Goal: Transaction & Acquisition: Purchase product/service

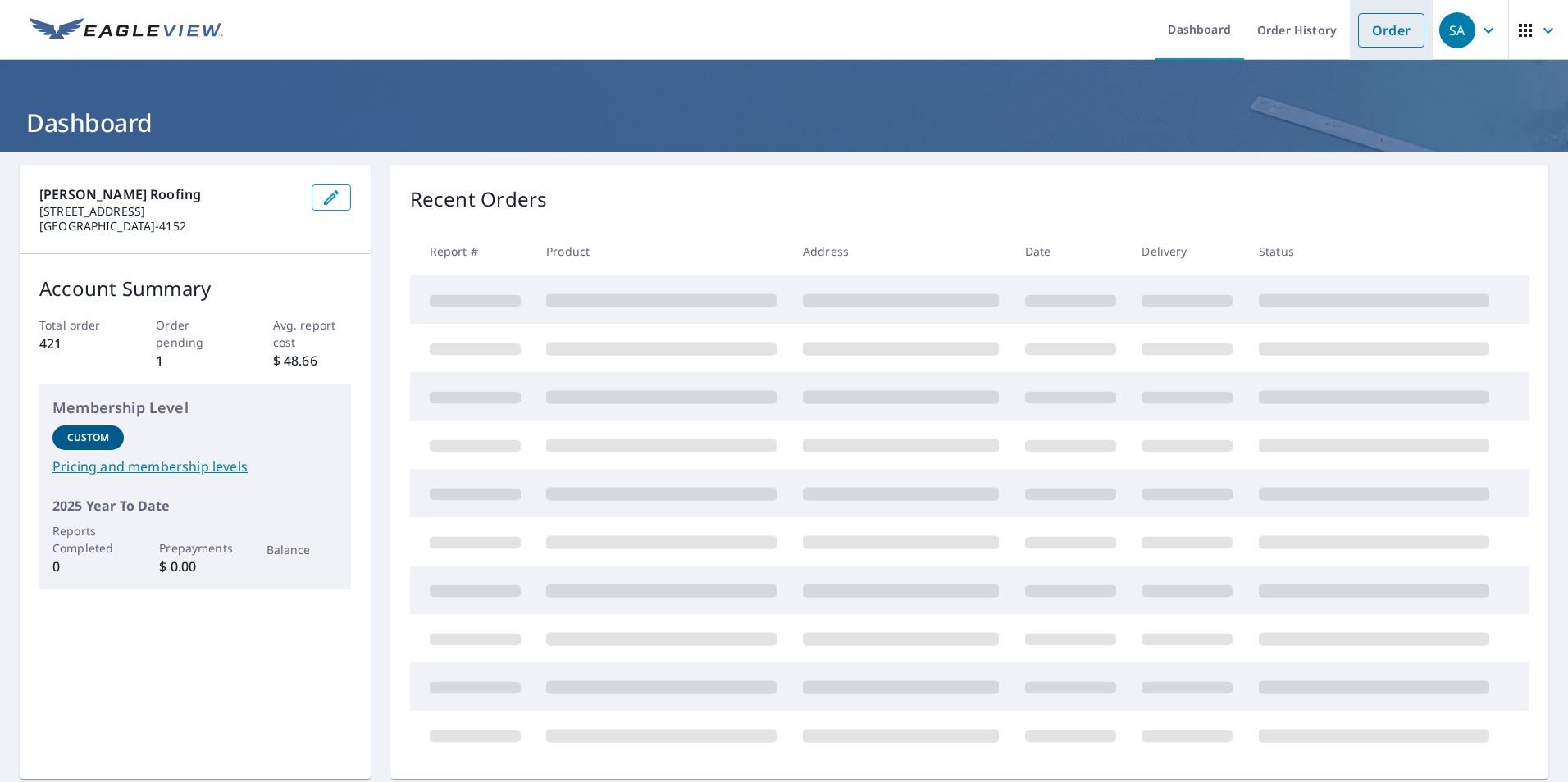
click at [1377, 33] on link "Order" at bounding box center [1392, 30] width 67 height 34
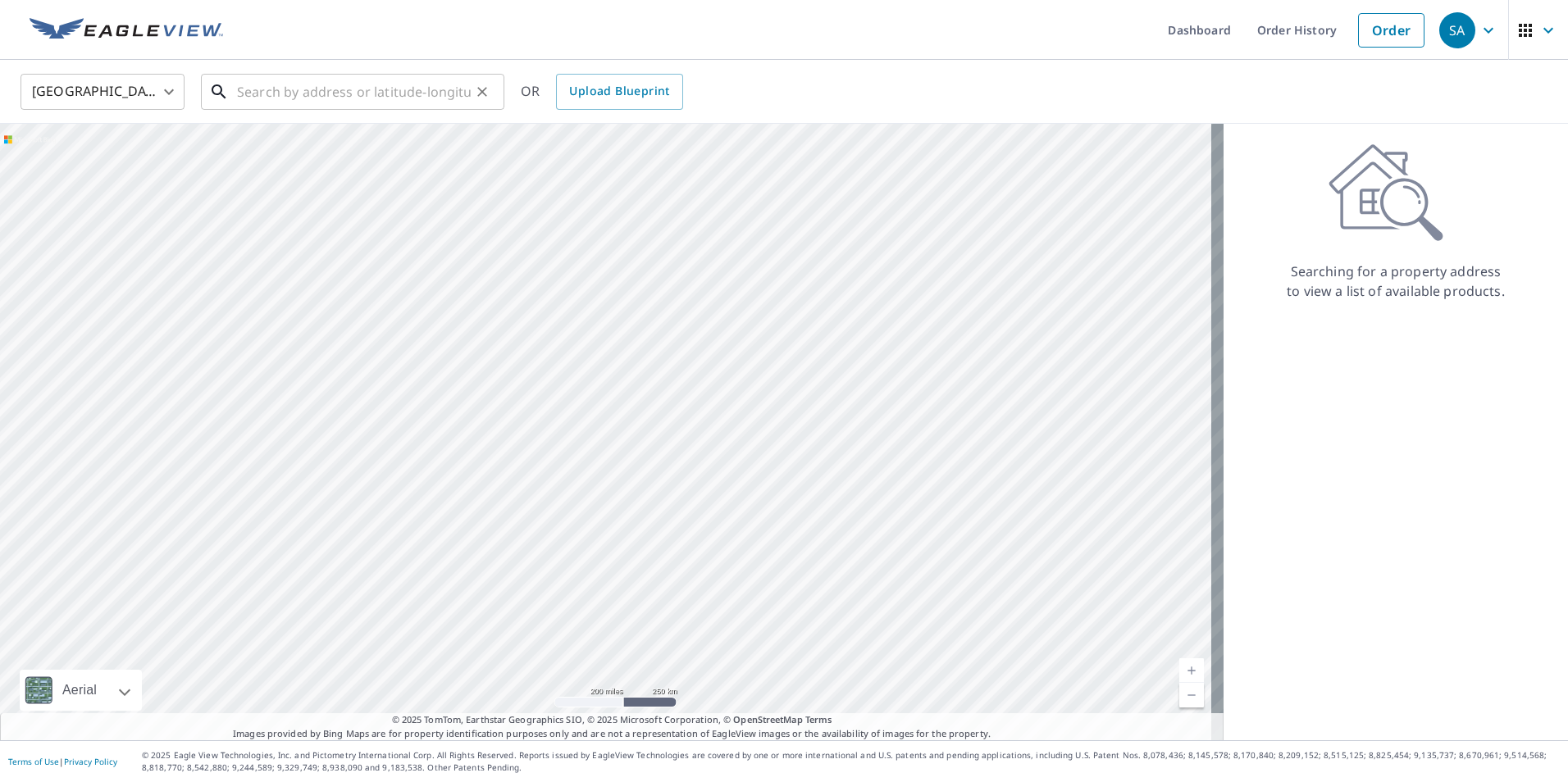
click at [391, 81] on input "text" at bounding box center [353, 91] width 233 height 46
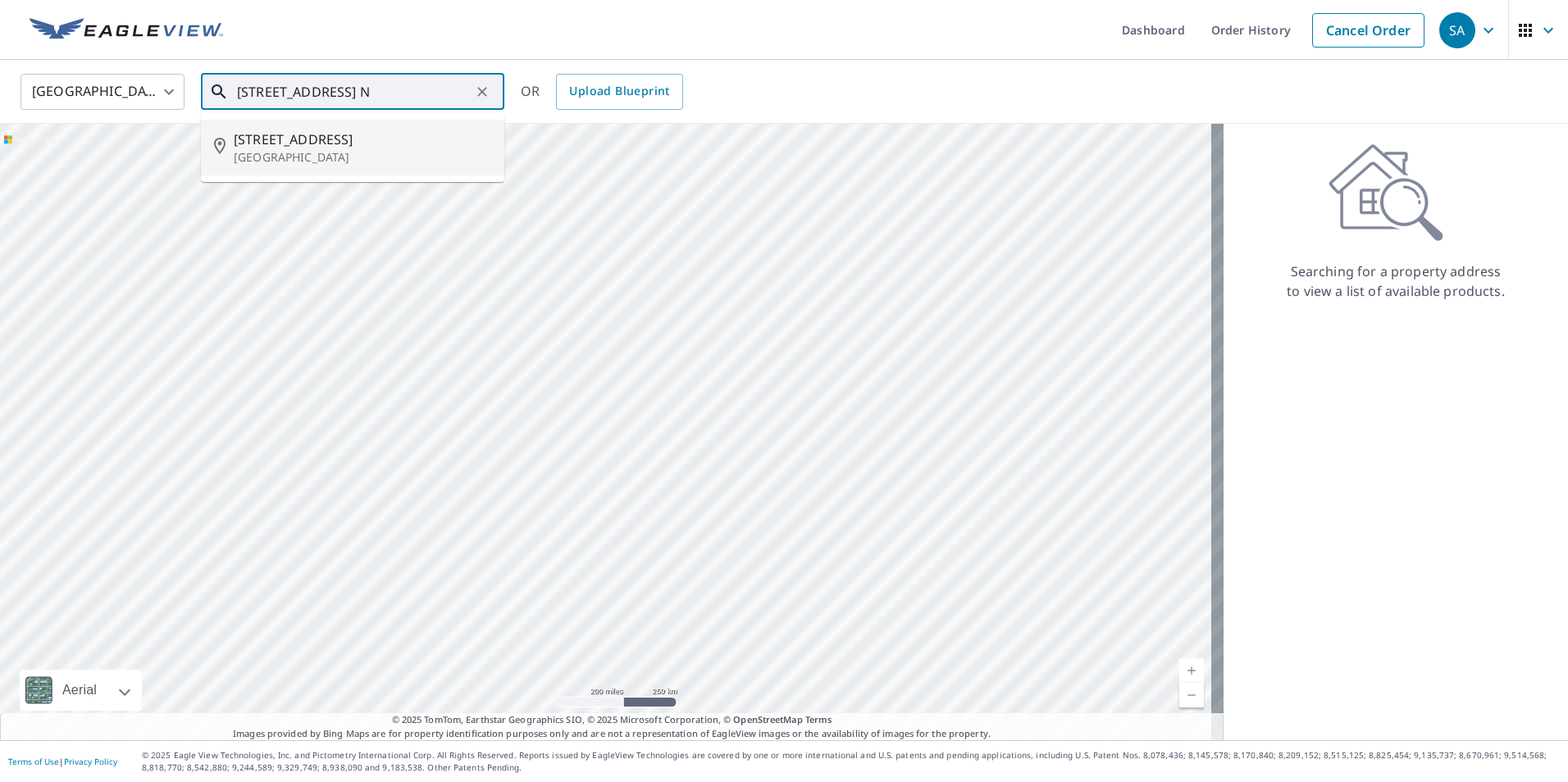
click at [377, 139] on span "1113 16th Ave N" at bounding box center [362, 139] width 257 height 20
type input "1113 16th Ave N Fort Dodge, IA 50501"
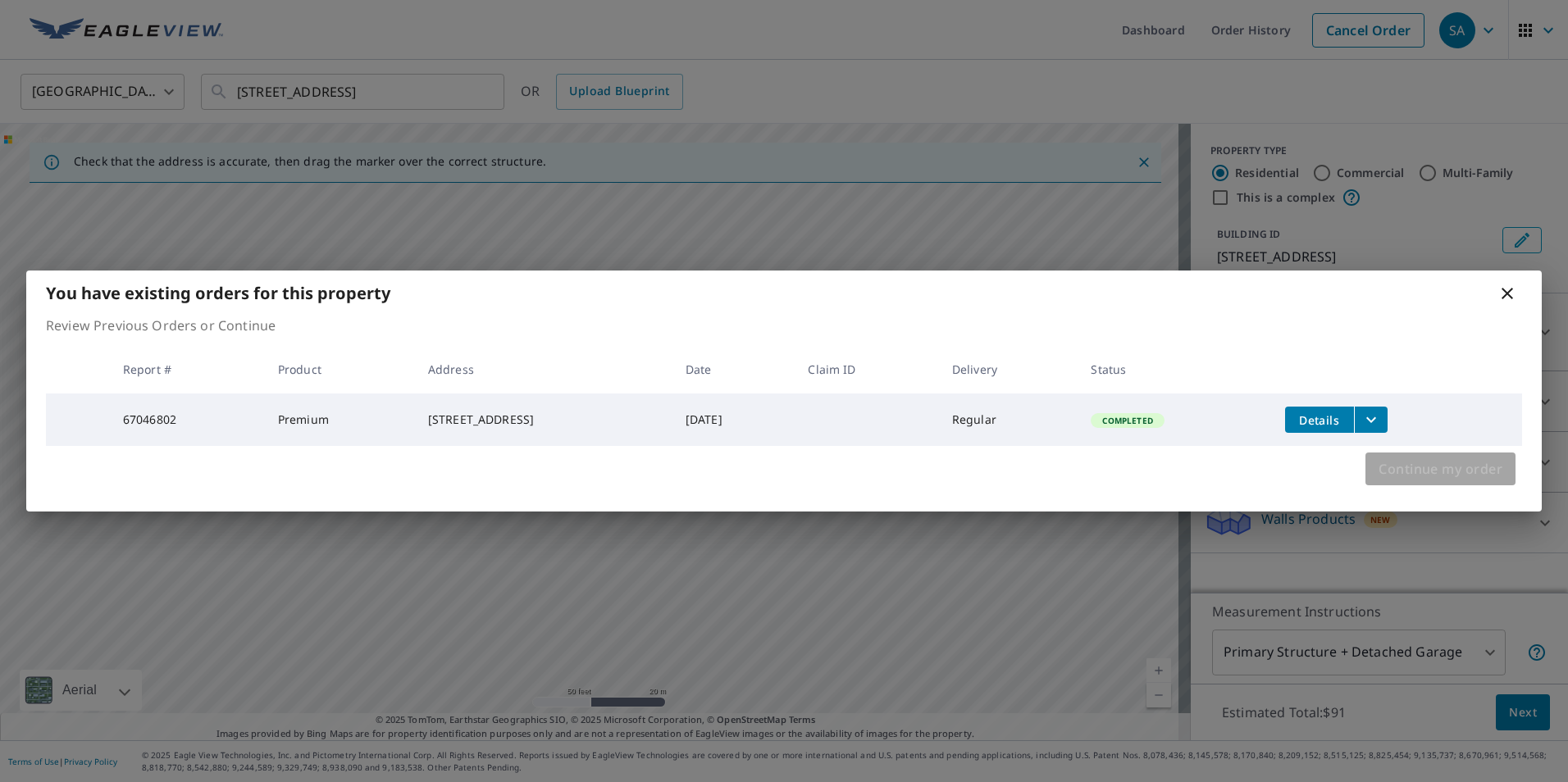
click at [1442, 481] on span "Continue my order" at bounding box center [1440, 469] width 124 height 23
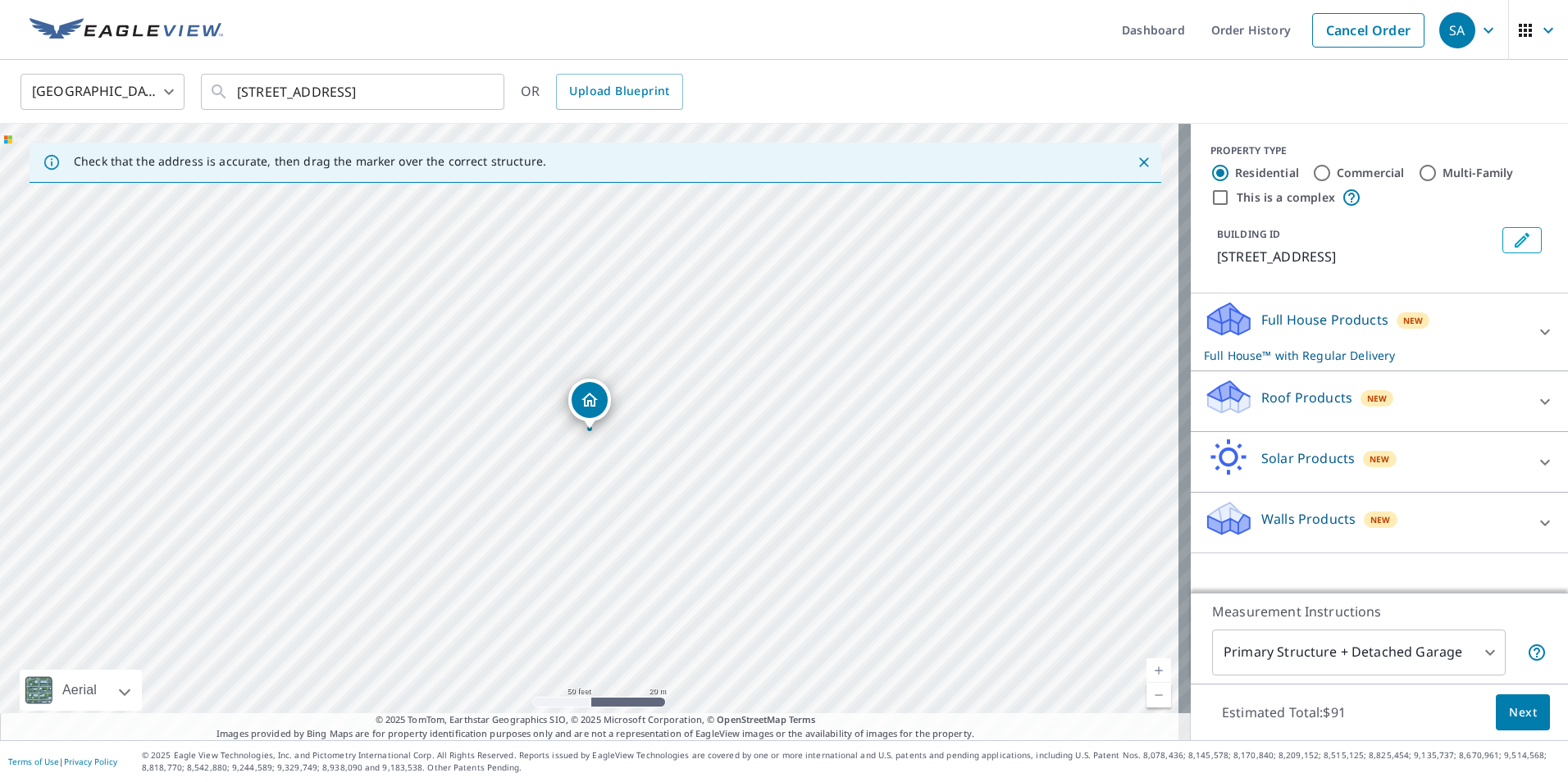
click at [1536, 392] on icon at bounding box center [1545, 402] width 20 height 20
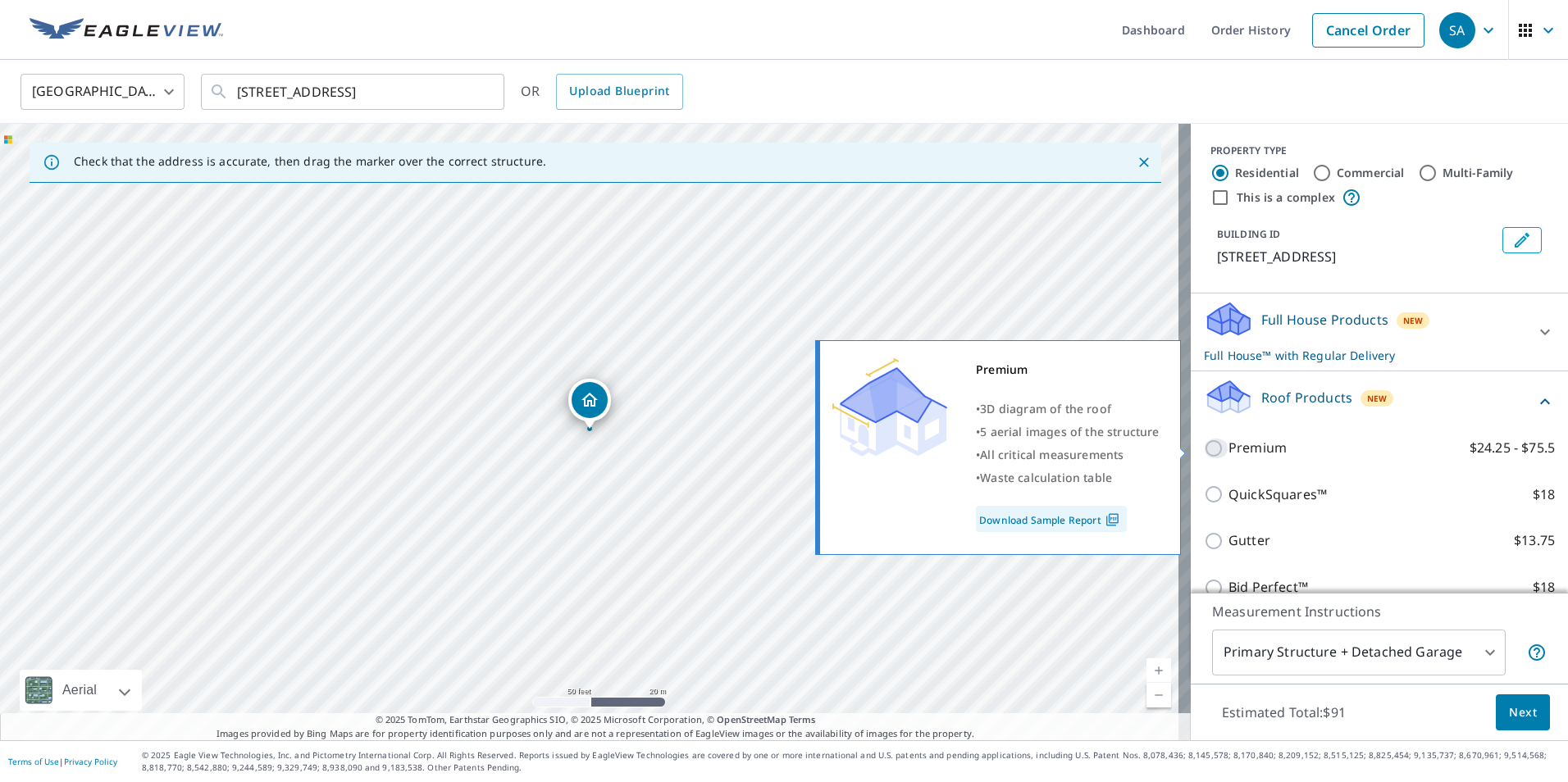
click at [1206, 442] on input "Premium $24.25 - $75.5" at bounding box center [1216, 449] width 25 height 20
checkbox input "true"
checkbox input "false"
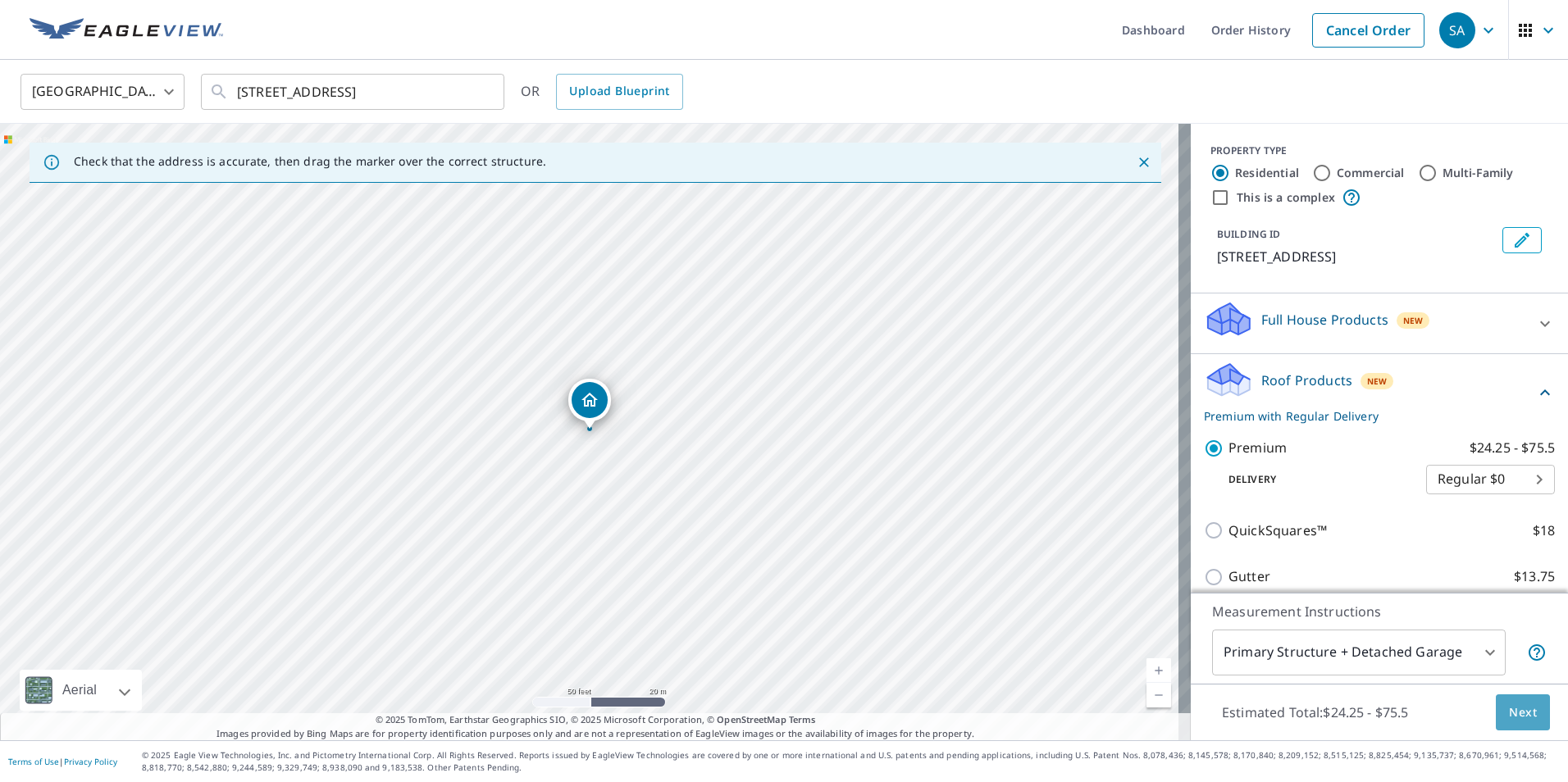
click at [1513, 713] on span "Next" at bounding box center [1522, 713] width 28 height 21
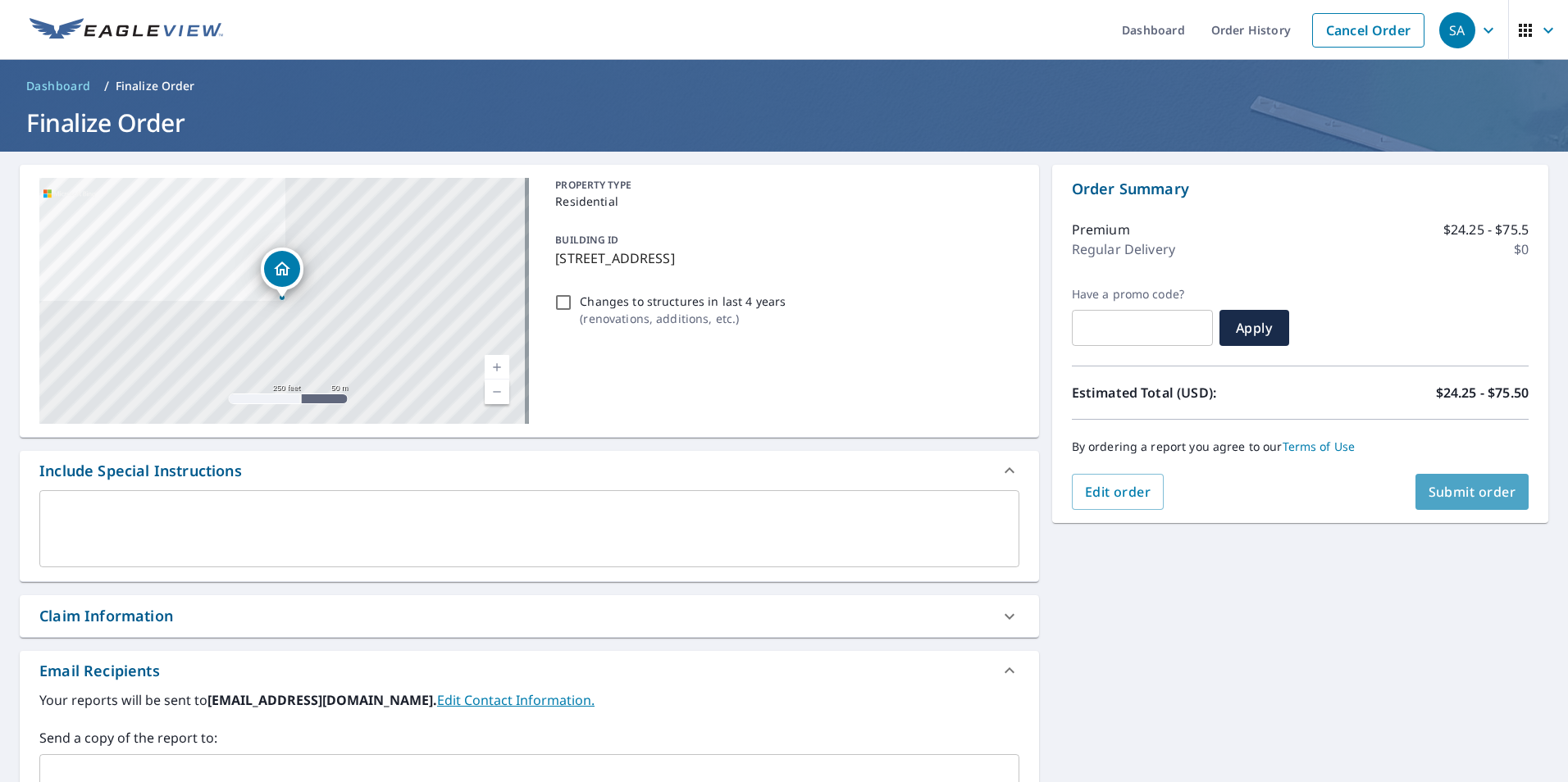
click at [1450, 500] on span "Submit order" at bounding box center [1473, 491] width 88 height 18
checkbox input "true"
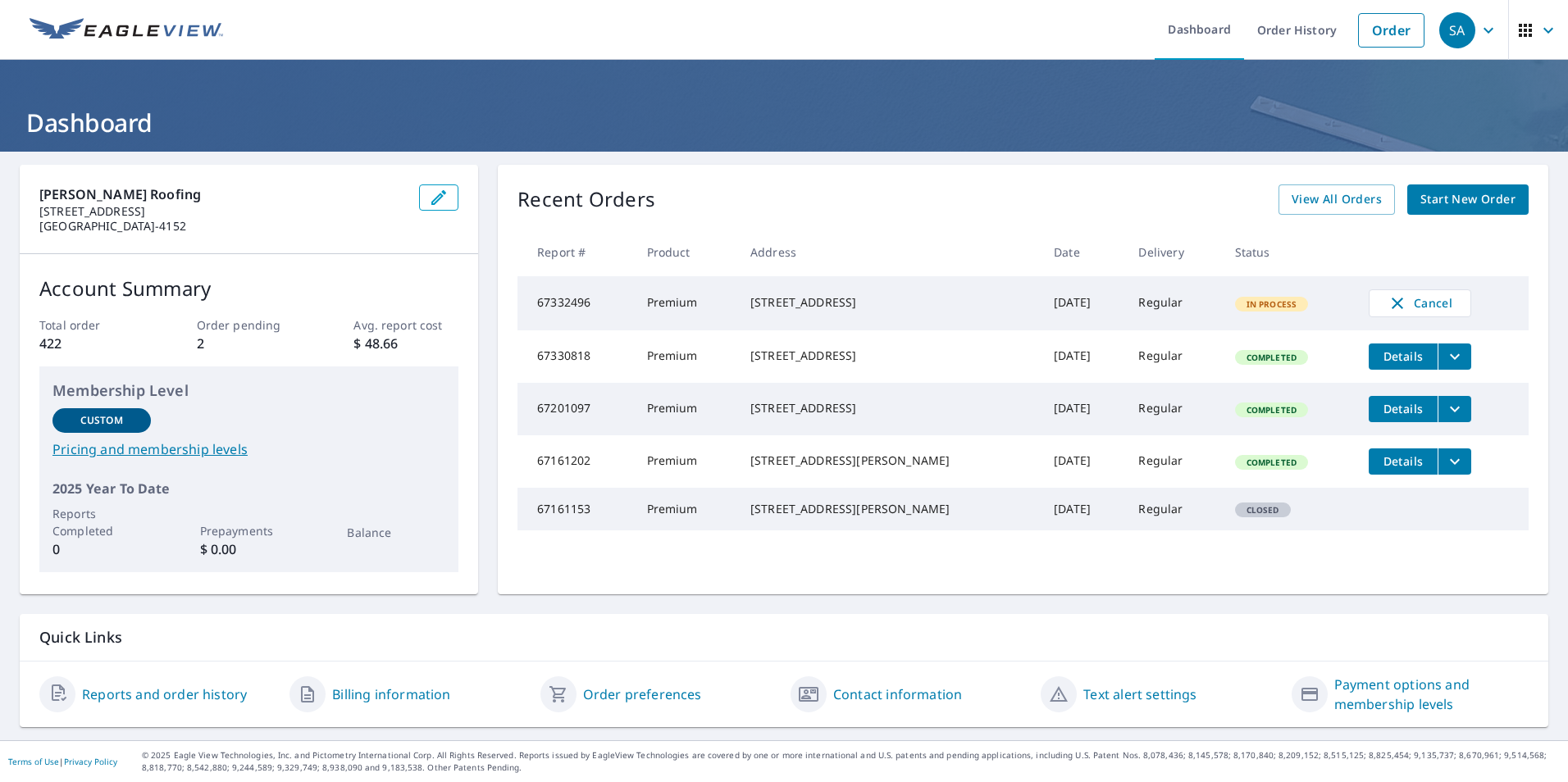
click at [1460, 202] on span "Start New Order" at bounding box center [1468, 200] width 95 height 21
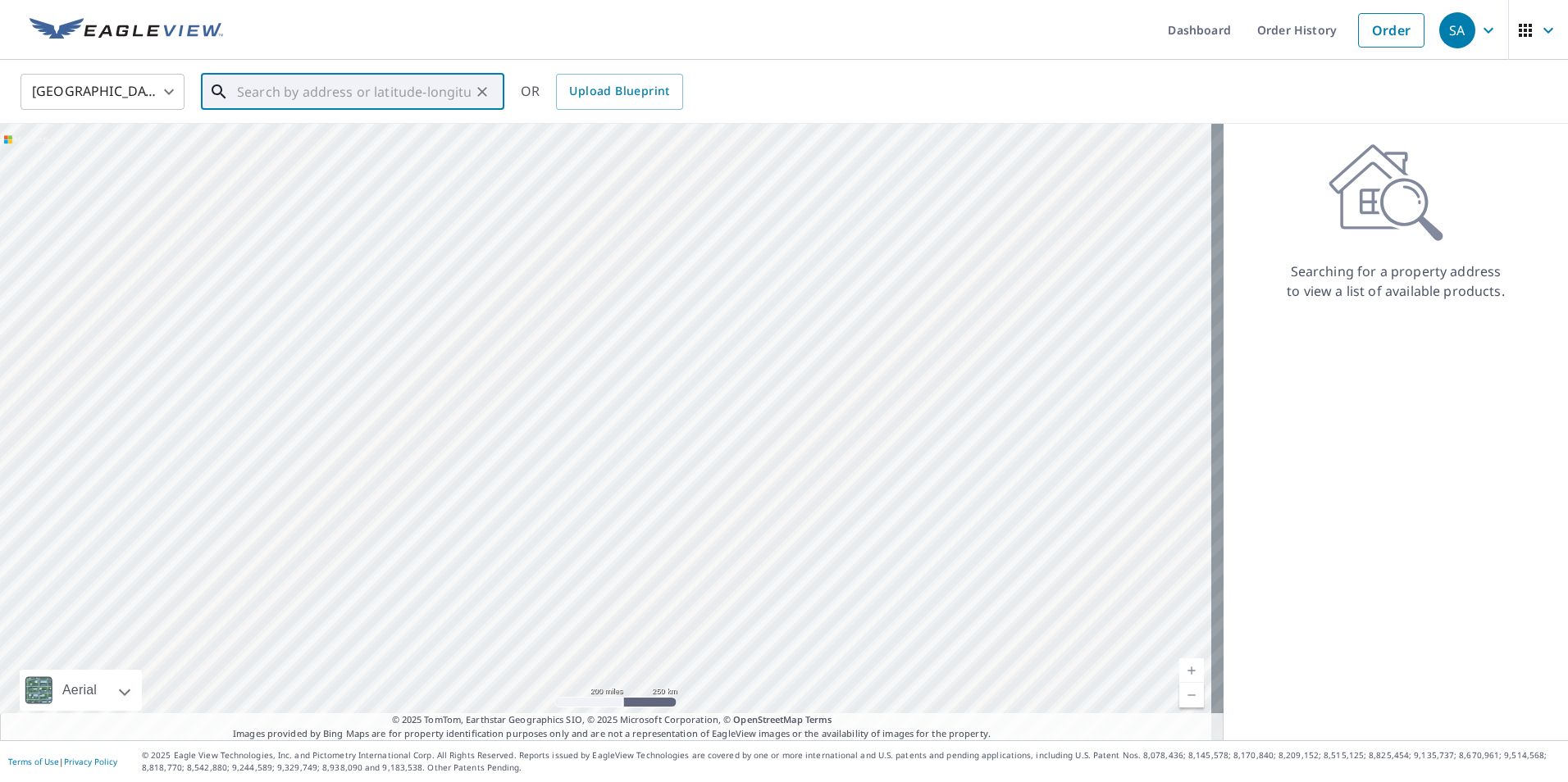
click at [367, 83] on input "text" at bounding box center [353, 91] width 233 height 46
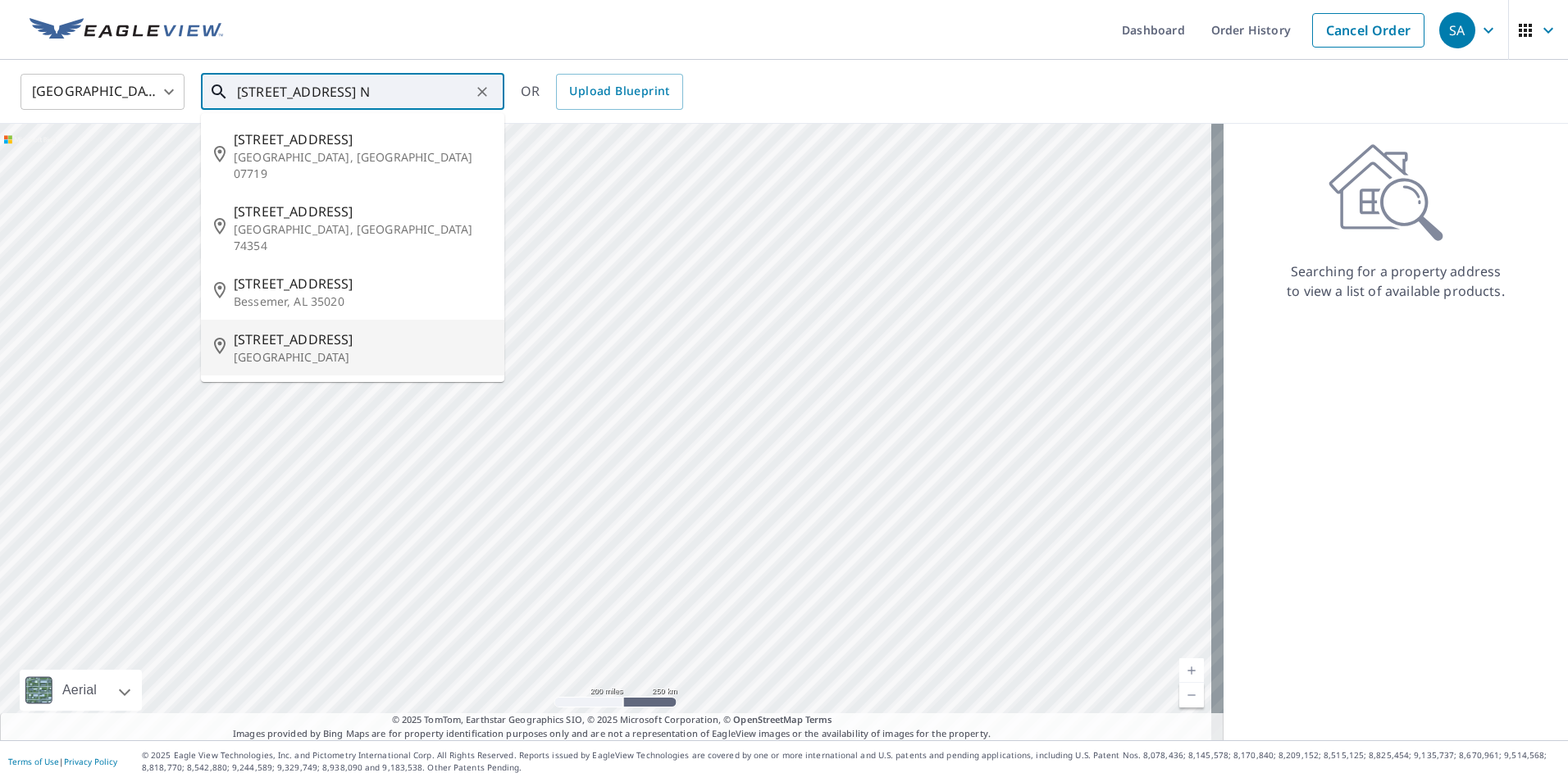
click at [328, 330] on span "[STREET_ADDRESS]" at bounding box center [362, 339] width 257 height 20
type input "[STREET_ADDRESS]"
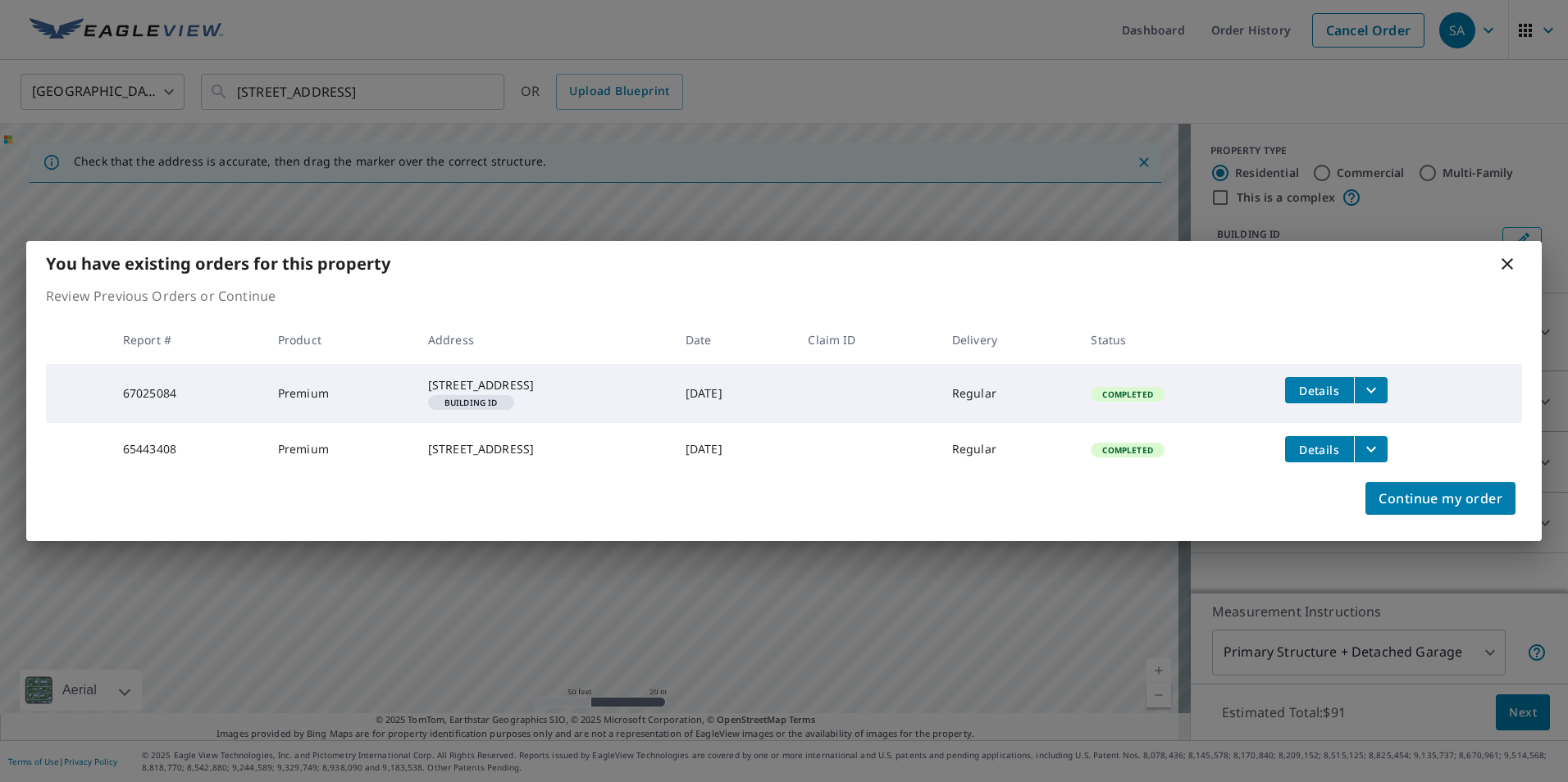
click at [1508, 260] on icon at bounding box center [1507, 264] width 20 height 20
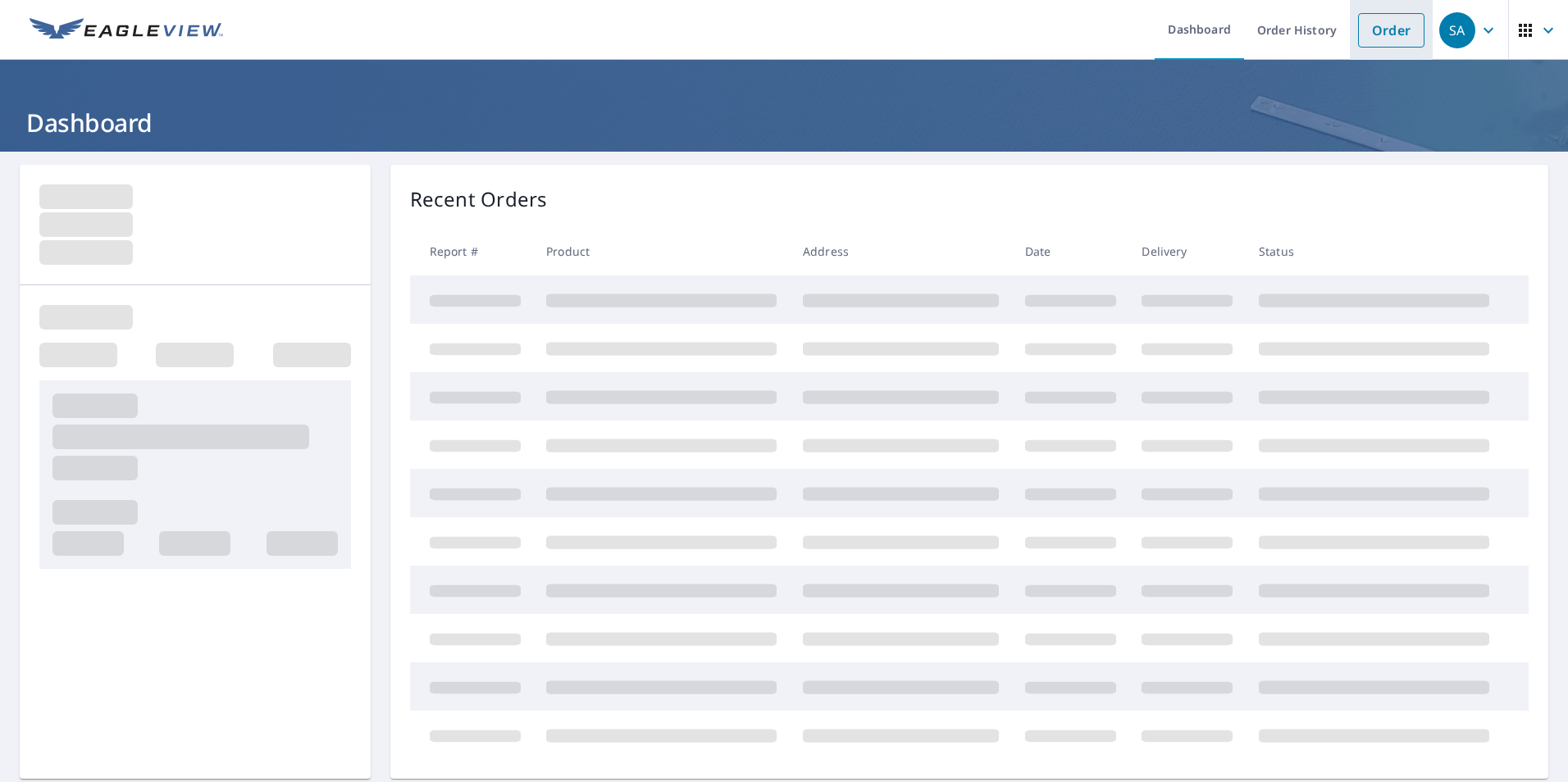
click at [1366, 32] on link "Order" at bounding box center [1392, 30] width 67 height 34
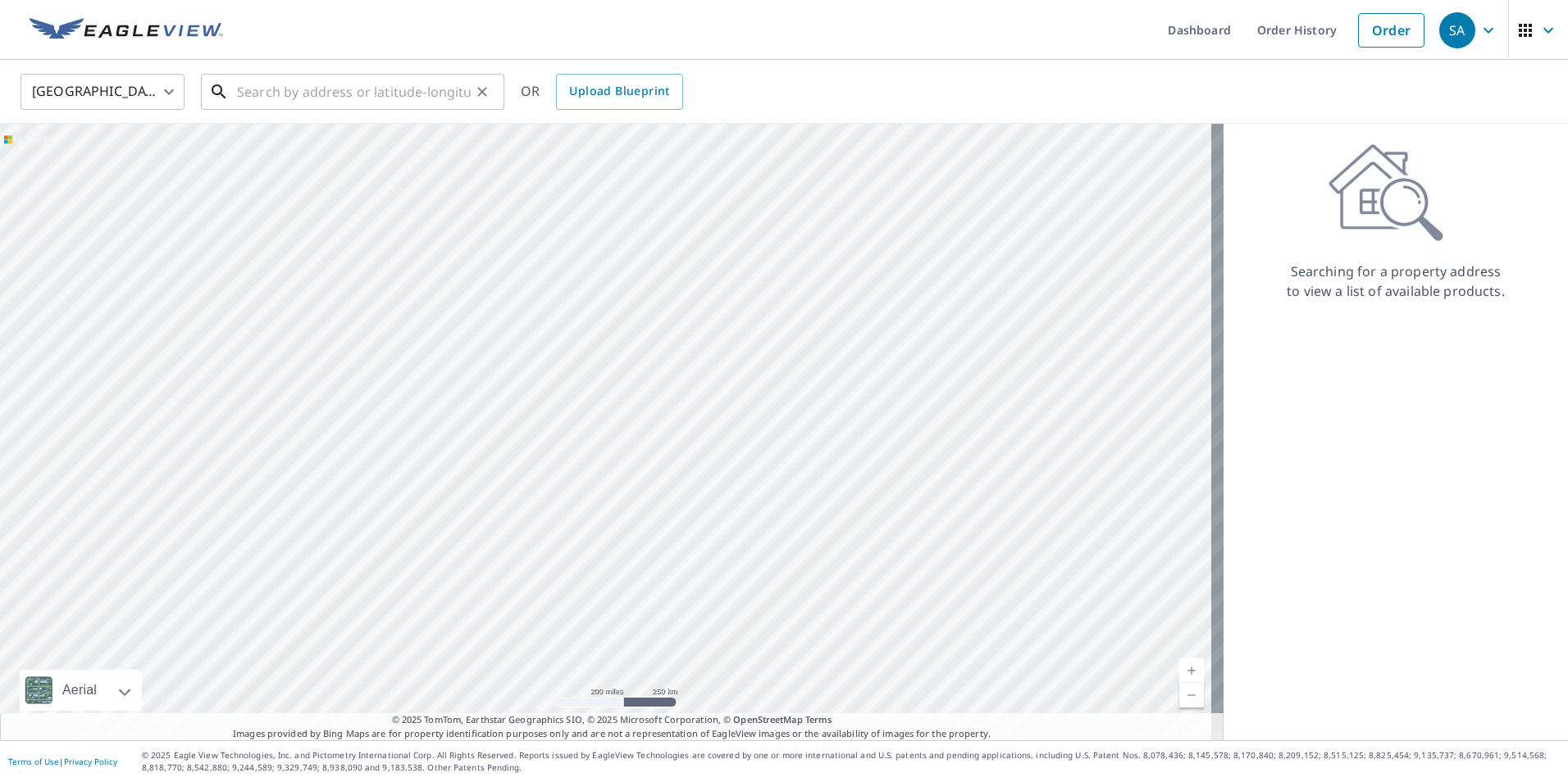
click at [404, 91] on input "text" at bounding box center [353, 91] width 233 height 46
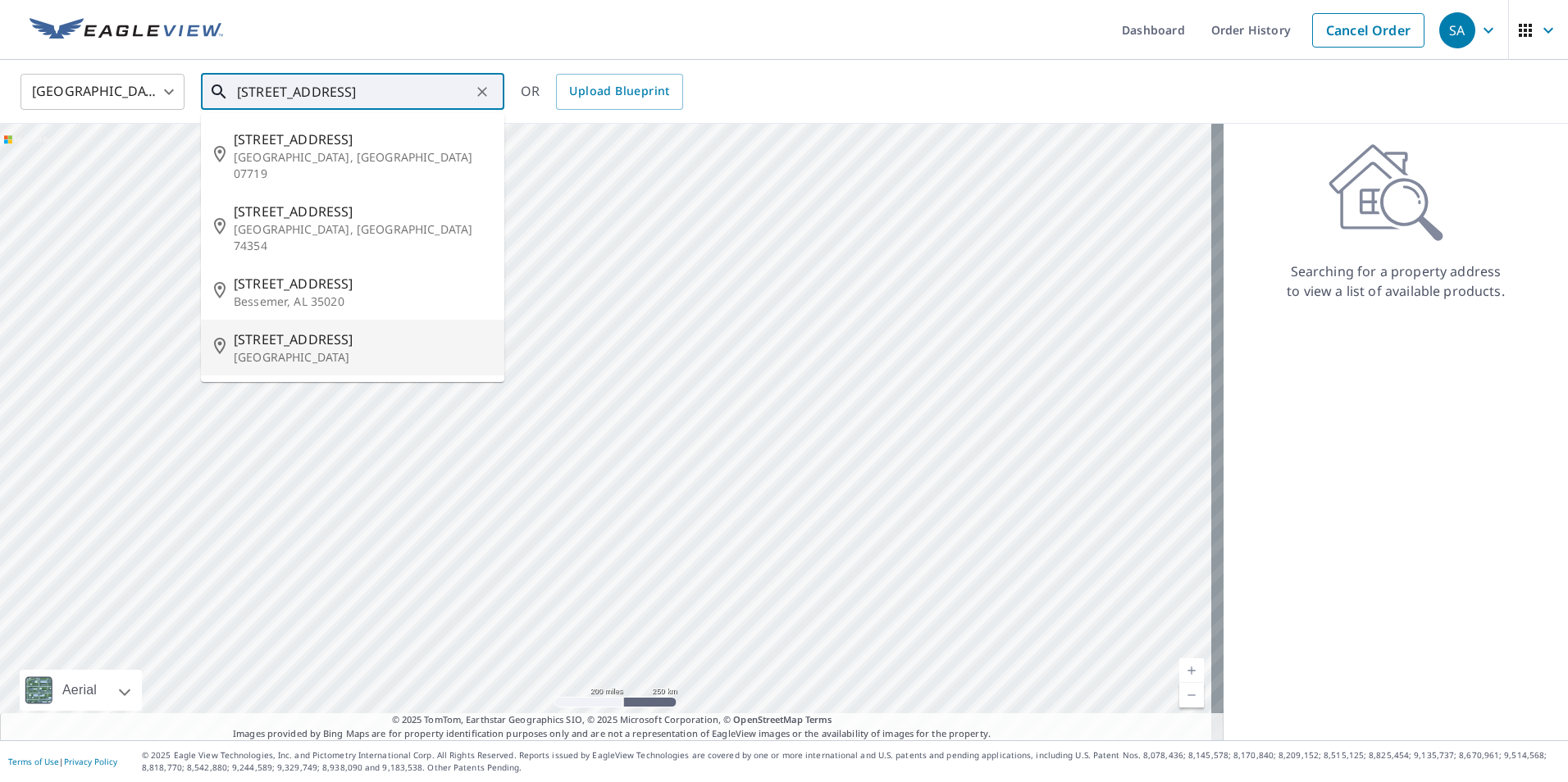
click at [329, 350] on p "[GEOGRAPHIC_DATA]" at bounding box center [362, 357] width 257 height 16
type input "[STREET_ADDRESS]"
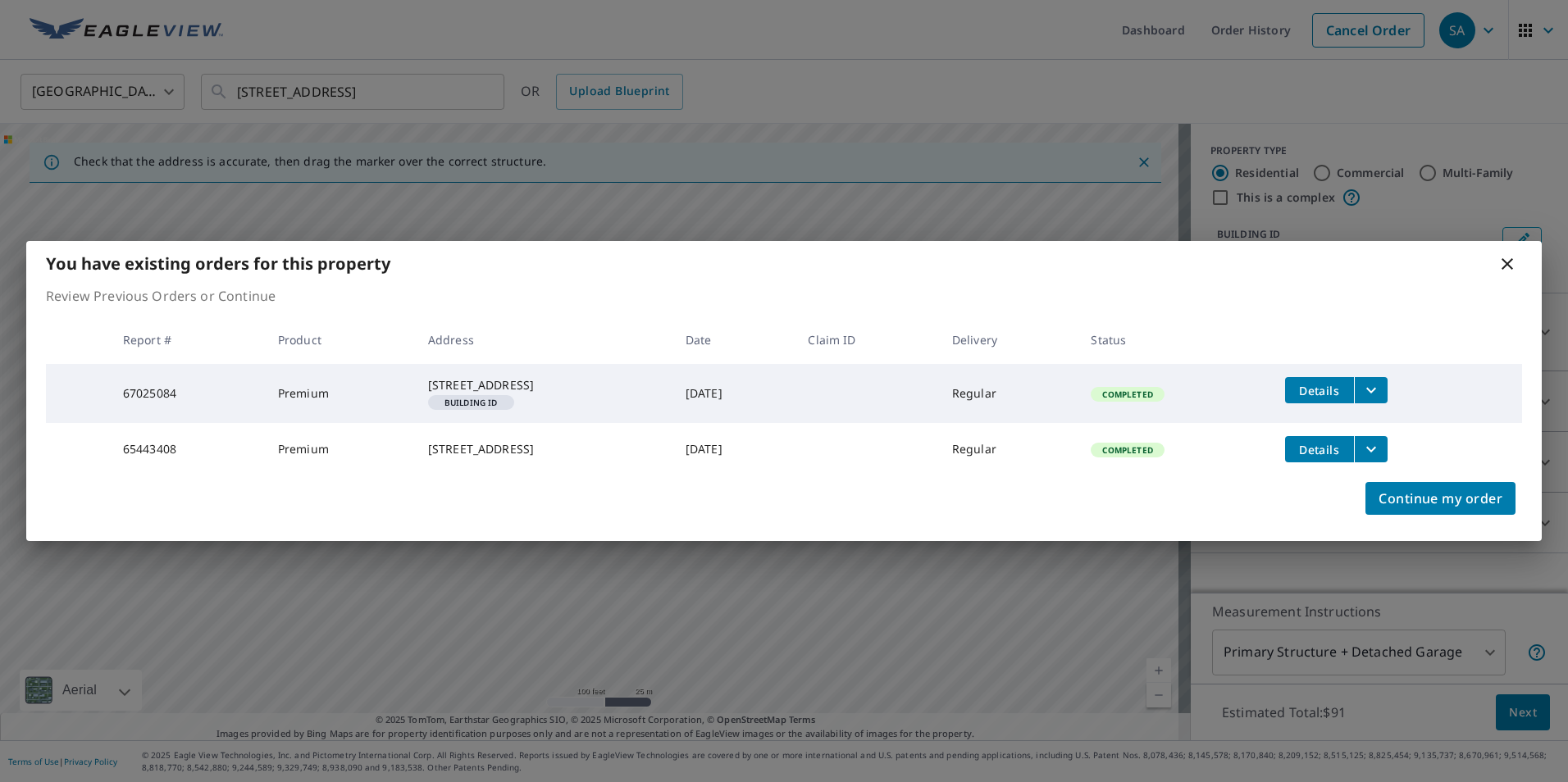
click at [1377, 452] on icon "filesDropdownBtn-65443408" at bounding box center [1371, 450] width 10 height 6
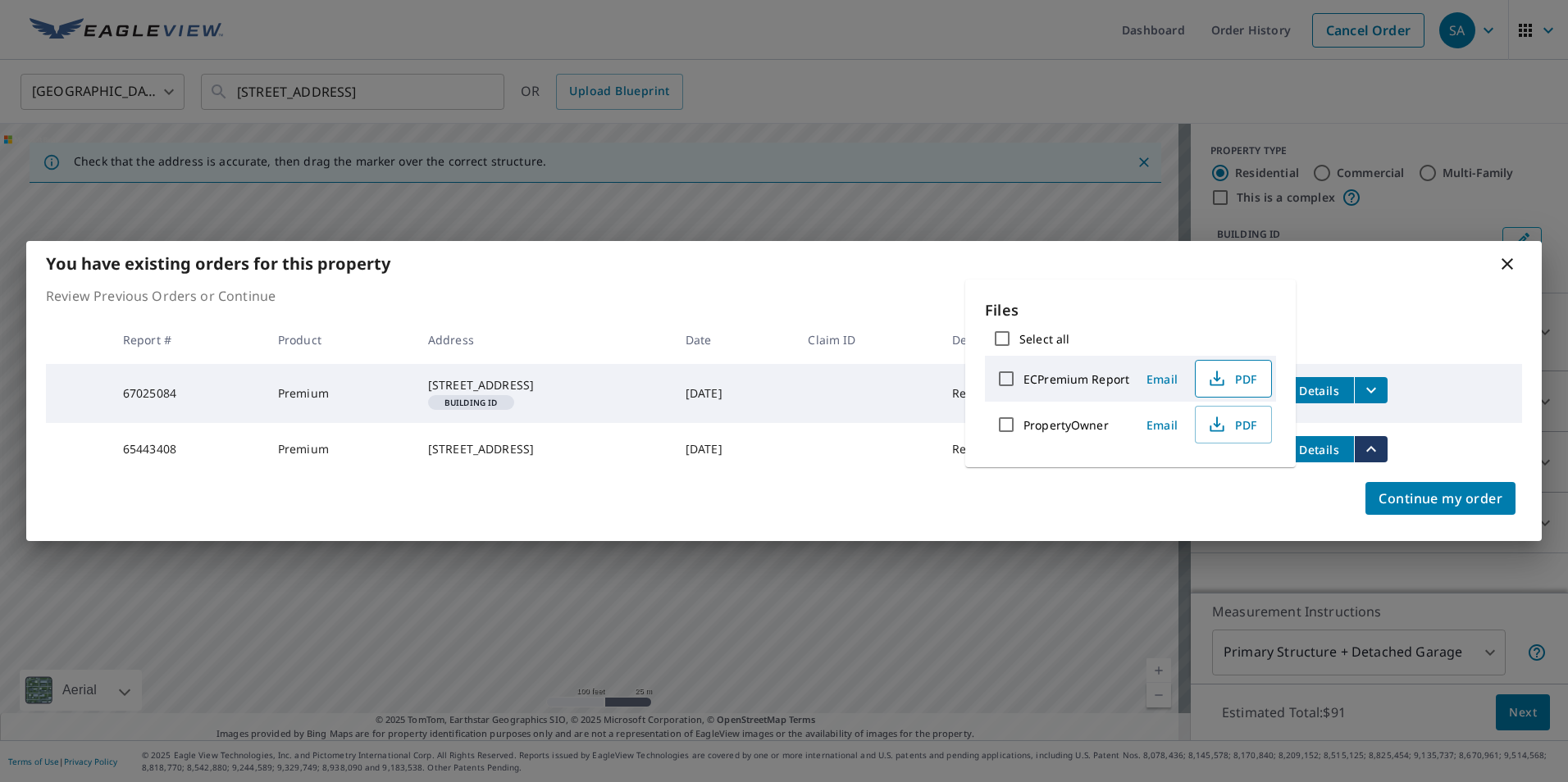
click at [1225, 384] on span "PDF" at bounding box center [1232, 378] width 52 height 20
click at [1510, 258] on icon at bounding box center [1507, 264] width 11 height 11
